Goal: Task Accomplishment & Management: Manage account settings

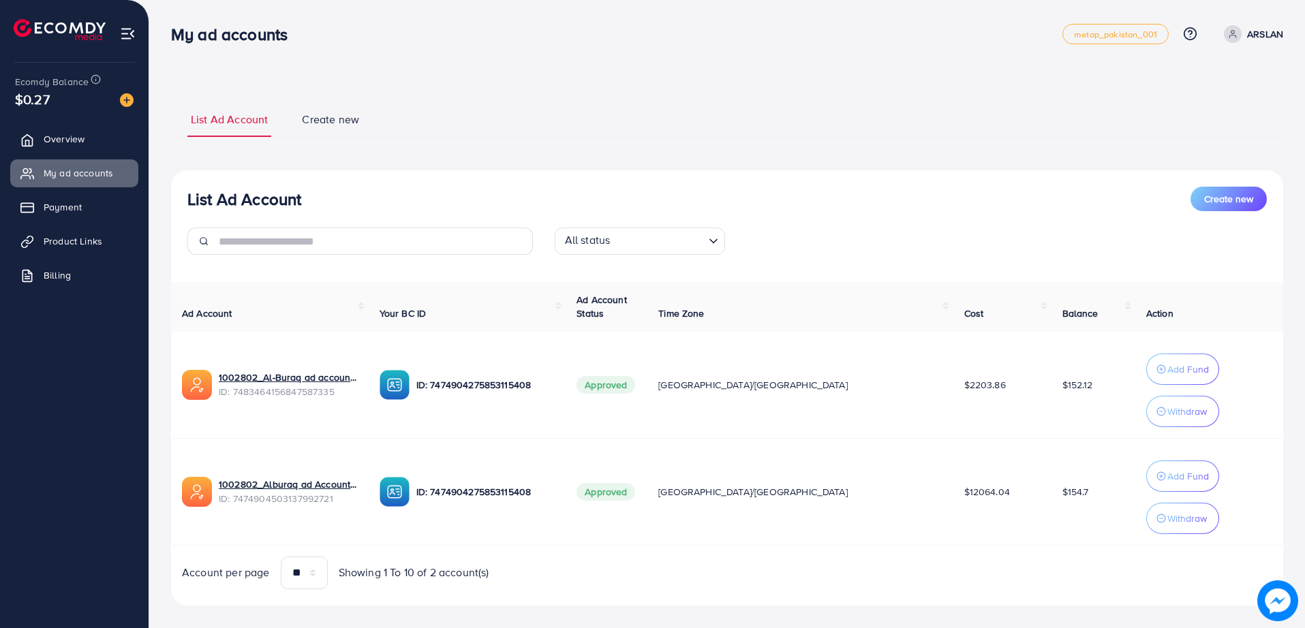
click at [555, 22] on div "My ad accounts metap_pakistan_001 Help Center Contact Support Plans and Pricing…" at bounding box center [727, 34] width 1112 height 38
drag, startPoint x: 0, startPoint y: 0, endPoint x: 555, endPoint y: 22, distance: 555.7
click at [509, 25] on div "My ad accounts" at bounding box center [616, 35] width 891 height 20
drag, startPoint x: 509, startPoint y: 25, endPoint x: 491, endPoint y: 25, distance: 17.7
drag, startPoint x: 491, startPoint y: 25, endPoint x: 467, endPoint y: 20, distance: 24.9
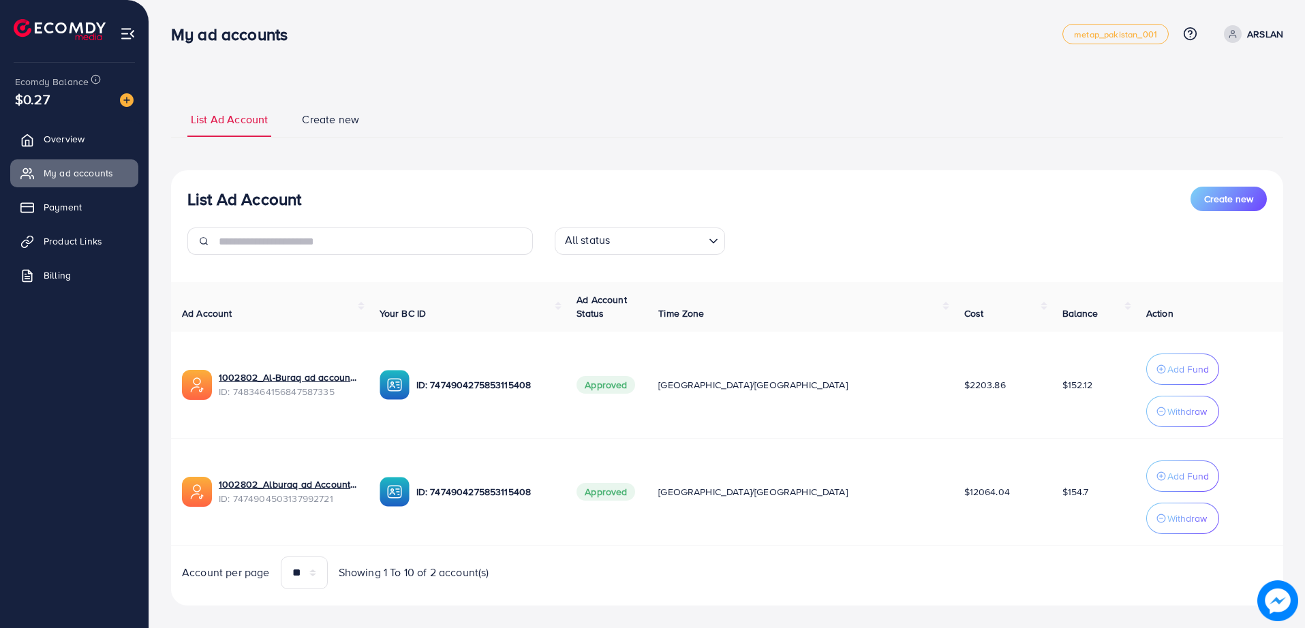
click at [467, 20] on div "My ad accounts metap_pakistan_001 Help Center Contact Support Plans and Pricing…" at bounding box center [727, 34] width 1112 height 38
drag, startPoint x: 467, startPoint y: 20, endPoint x: 424, endPoint y: 18, distance: 43.0
click at [424, 18] on div "My ad accounts metap_pakistan_001 Help Center Contact Support Plans and Pricing…" at bounding box center [727, 34] width 1112 height 38
drag, startPoint x: 424, startPoint y: 18, endPoint x: 382, endPoint y: 18, distance: 42.2
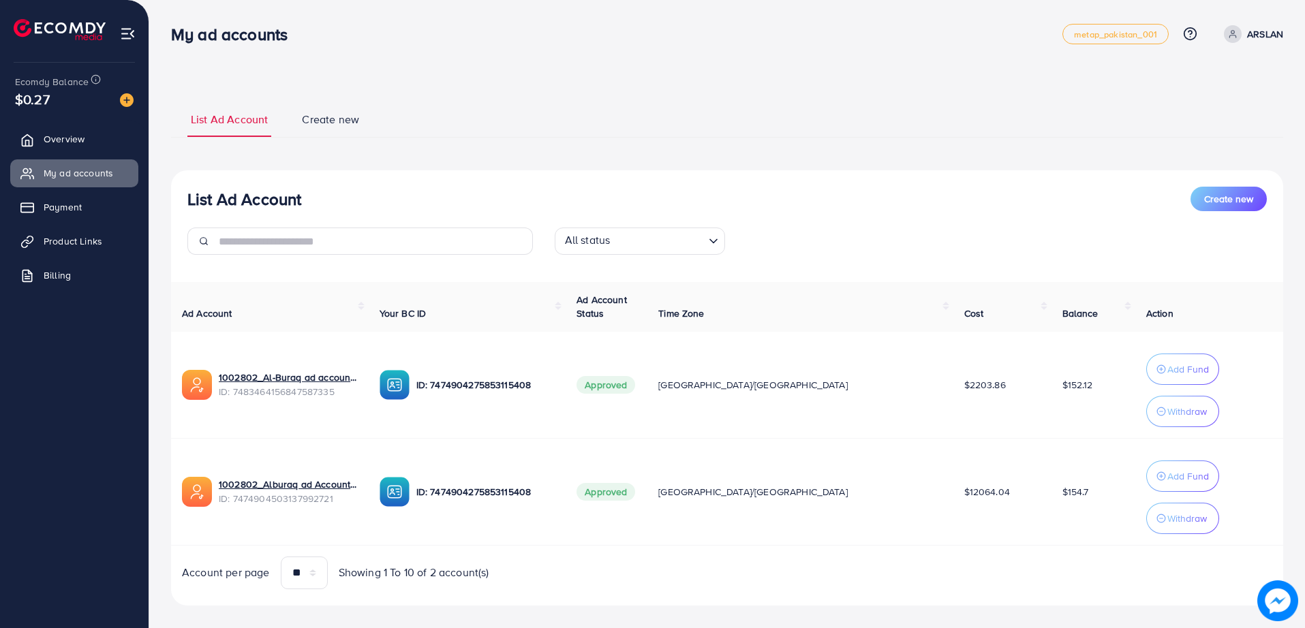
click at [382, 18] on div "My ad accounts metap_pakistan_001 Help Center Contact Support Plans and Pricing…" at bounding box center [727, 34] width 1112 height 38
click at [398, 25] on div "My ad accounts" at bounding box center [616, 35] width 891 height 20
drag, startPoint x: 389, startPoint y: 32, endPoint x: 341, endPoint y: 37, distance: 47.9
click at [341, 37] on div "My ad accounts" at bounding box center [616, 35] width 891 height 20
click at [544, 91] on div "List Ad Account Create new List Ad Account Create new All status Loading... Ad …" at bounding box center [727, 353] width 1112 height 538
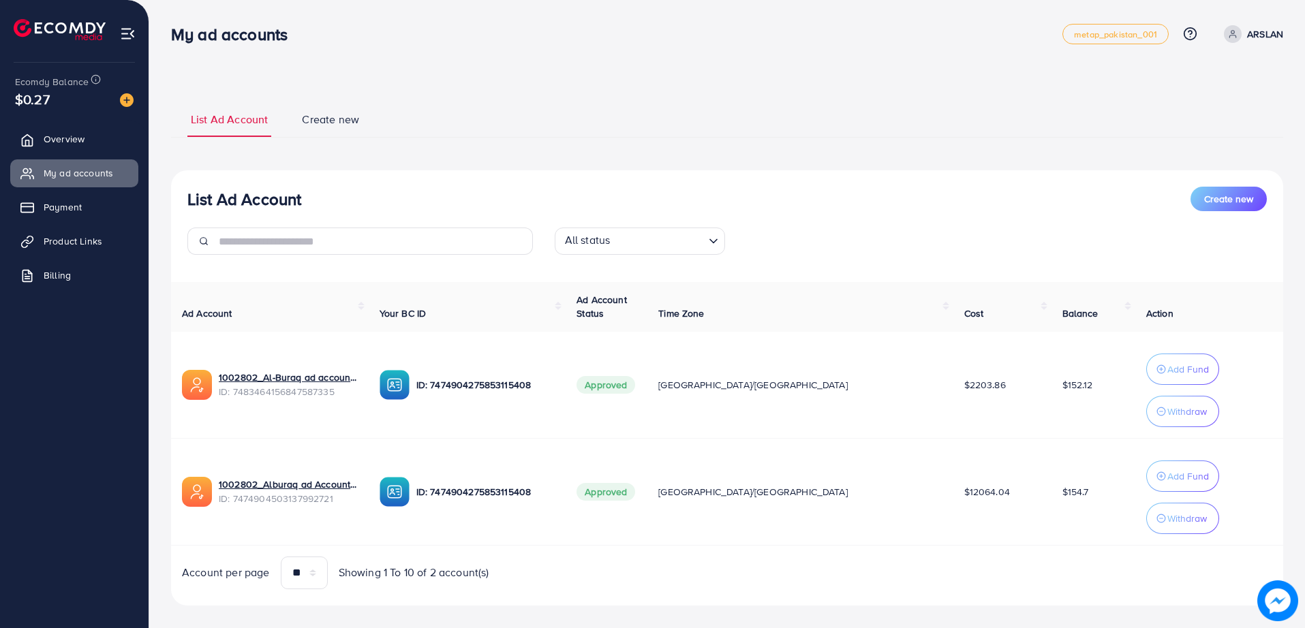
drag, startPoint x: 544, startPoint y: 91, endPoint x: 422, endPoint y: 67, distance: 124.3
drag, startPoint x: 422, startPoint y: 67, endPoint x: 356, endPoint y: 55, distance: 67.2
click at [356, 55] on nav "My ad accounts metap_pakistan_001 Help Center Contact Support Plans and Pricing…" at bounding box center [727, 34] width 1112 height 48
